Goal: Task Accomplishment & Management: Manage account settings

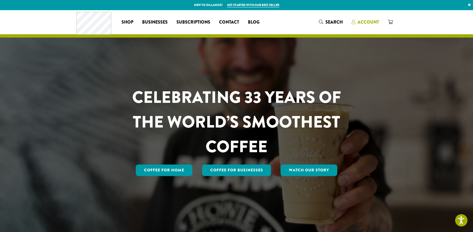
click at [365, 22] on span "Account" at bounding box center [367, 22] width 21 height 6
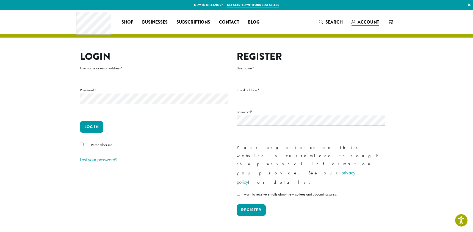
click at [135, 81] on input "Username or email address *" at bounding box center [154, 77] width 148 height 11
click at [134, 79] on input "Username or email address *" at bounding box center [154, 77] width 148 height 11
type input "*****"
click at [93, 129] on button "Log in" at bounding box center [91, 127] width 23 height 12
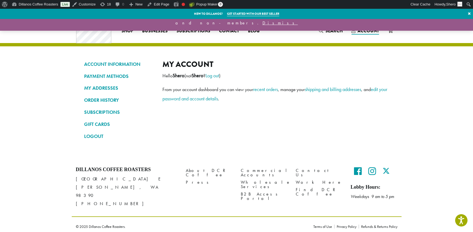
drag, startPoint x: 299, startPoint y: 60, endPoint x: 250, endPoint y: 78, distance: 52.7
click at [299, 60] on h2 "My account" at bounding box center [275, 65] width 227 height 10
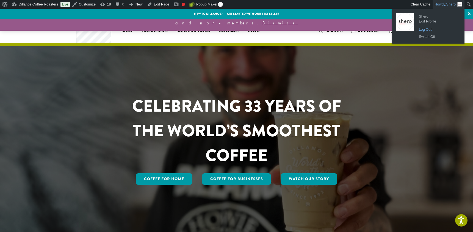
click at [428, 28] on link "Log Out" at bounding box center [438, 29] width 44 height 7
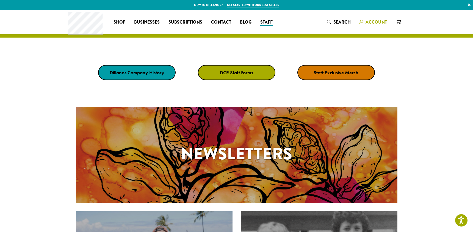
click at [374, 18] on link "Account" at bounding box center [373, 22] width 36 height 9
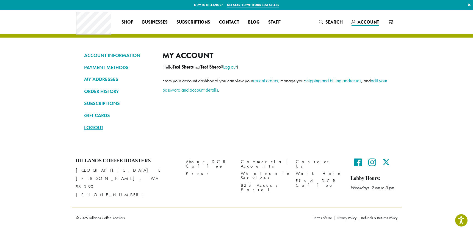
click at [94, 129] on link "LOGOUT" at bounding box center [119, 127] width 70 height 9
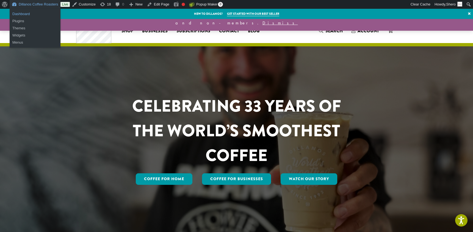
click at [25, 14] on link "Dashboard" at bounding box center [35, 13] width 51 height 7
